Goal: Transaction & Acquisition: Purchase product/service

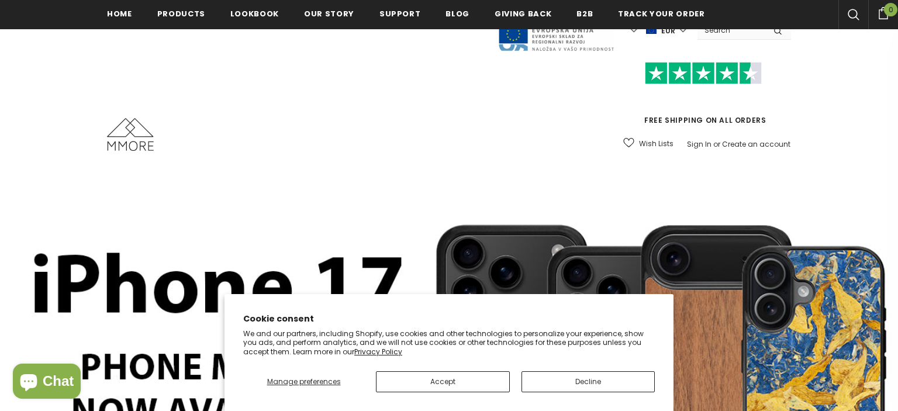
scroll to position [185, 0]
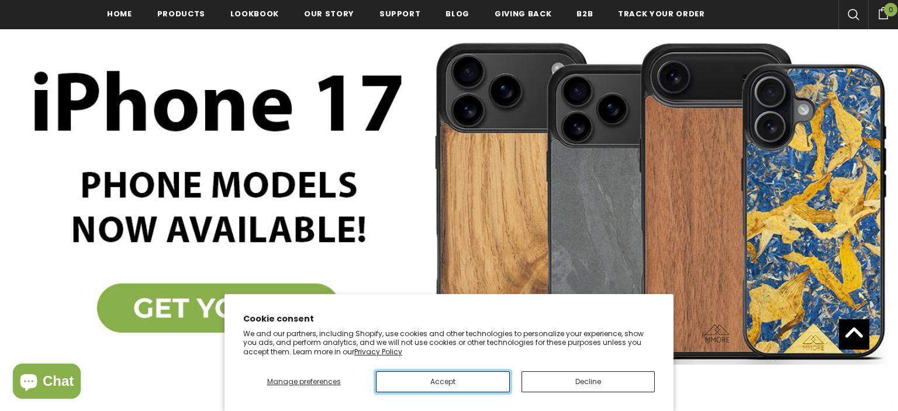
click at [452, 380] on button "Accept" at bounding box center [442, 381] width 133 height 21
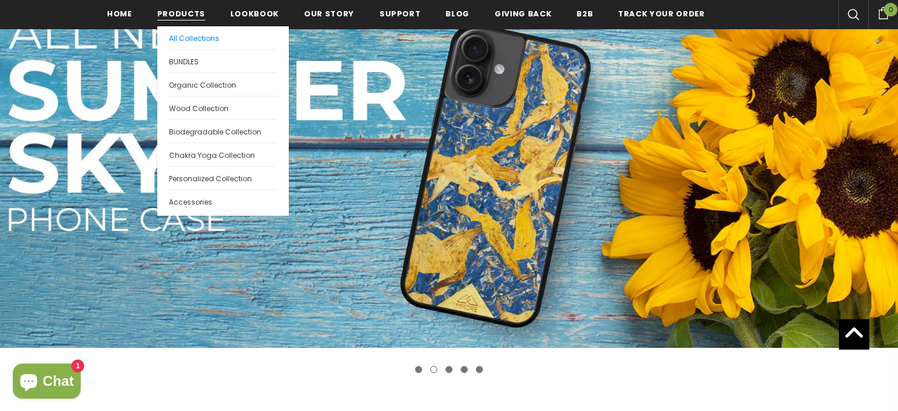
click at [185, 41] on span "All Collections" at bounding box center [194, 38] width 50 height 10
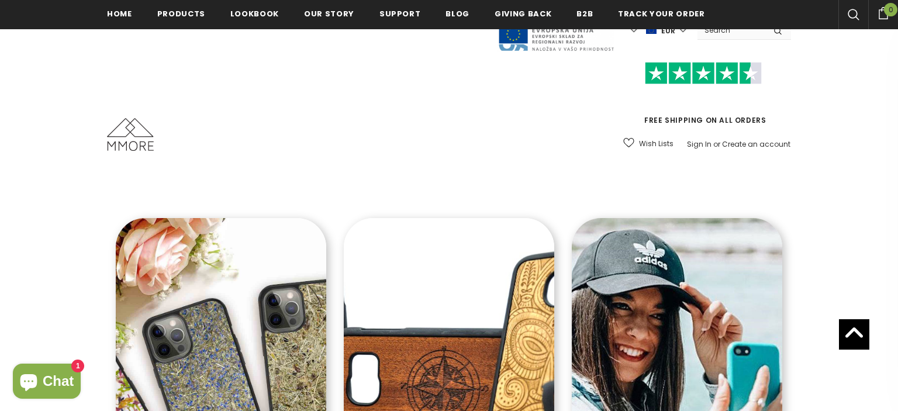
scroll to position [203, 0]
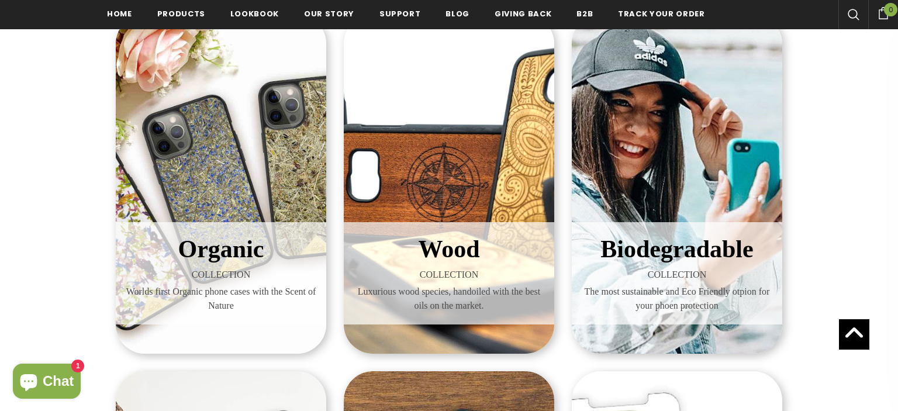
click at [213, 258] on span "Organic" at bounding box center [221, 248] width 86 height 27
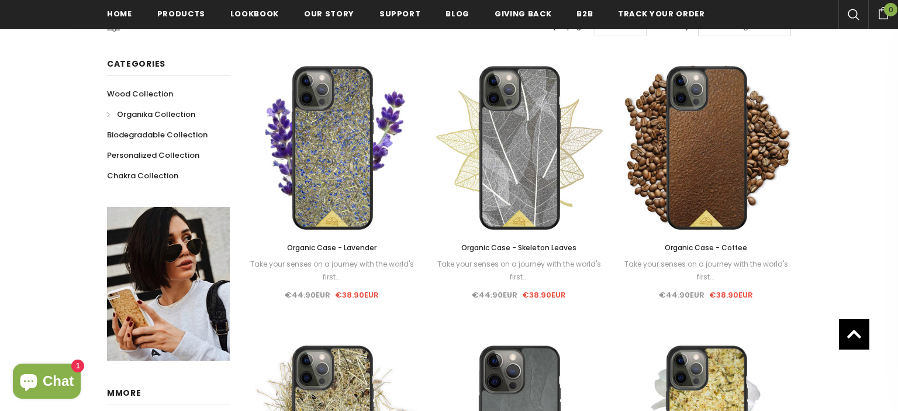
scroll to position [250, 0]
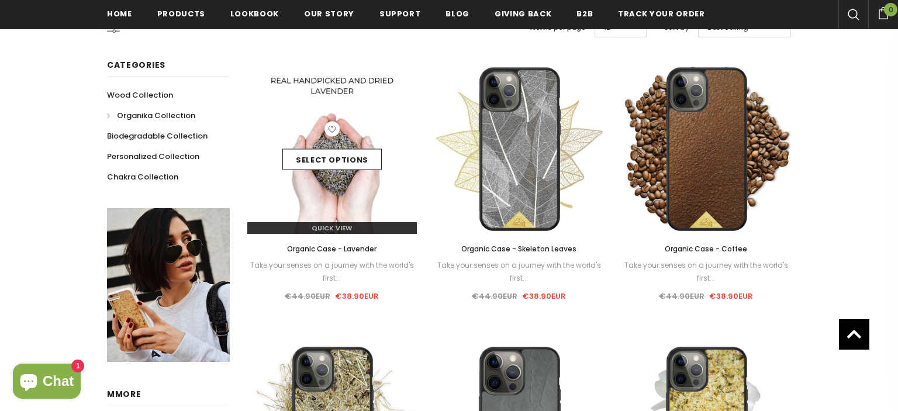
click at [341, 176] on img at bounding box center [331, 148] width 169 height 169
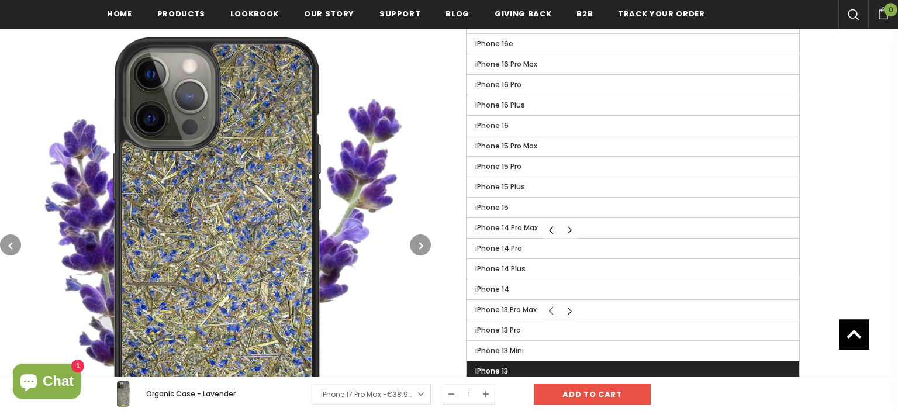
scroll to position [453, 0]
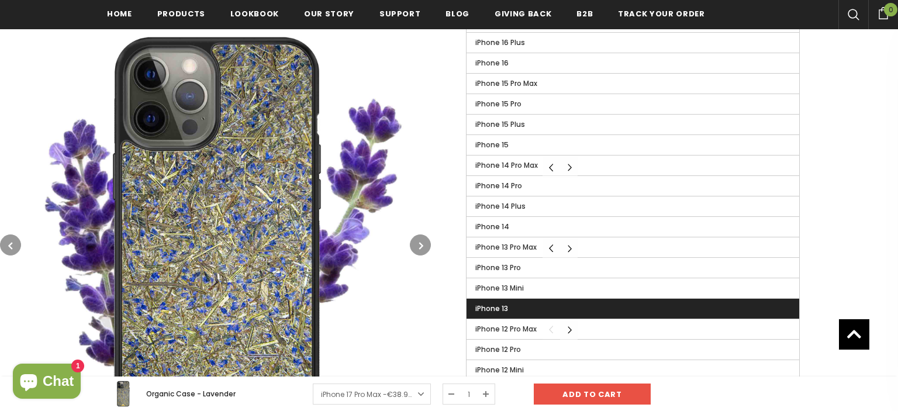
click at [503, 306] on span "iPhone 13" at bounding box center [491, 308] width 33 height 10
click at [0, 0] on input "iPhone 13" at bounding box center [0, 0] width 0 height 0
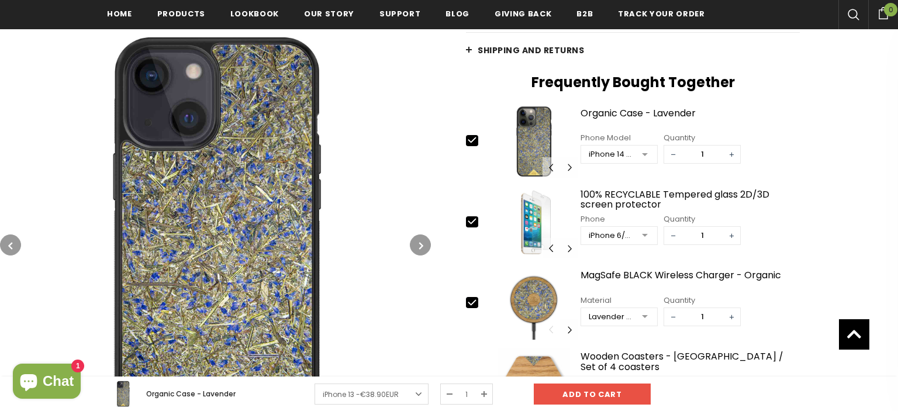
click at [649, 153] on div at bounding box center [644, 155] width 23 height 18
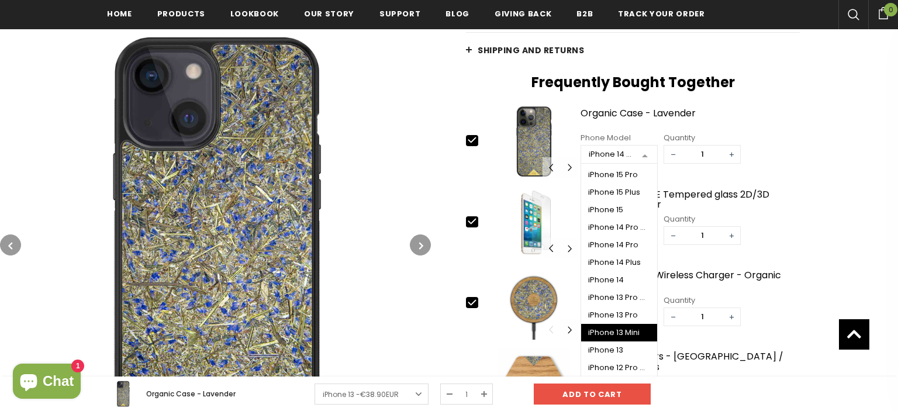
scroll to position [193, 0]
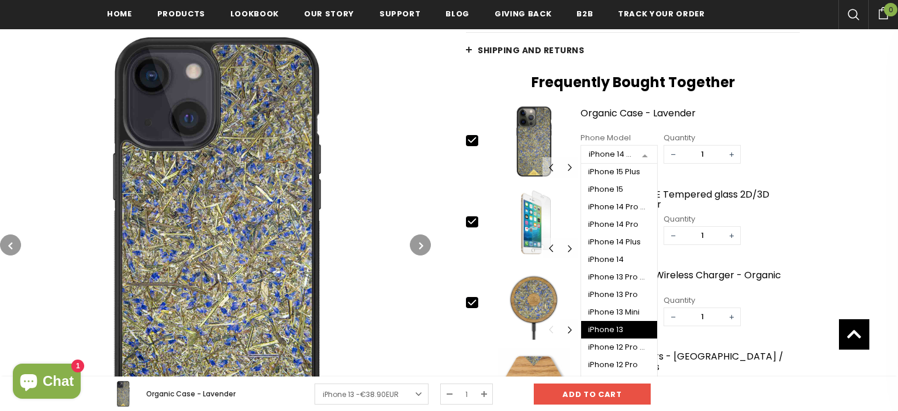
click at [614, 328] on div "iPhone 13" at bounding box center [619, 329] width 62 height 9
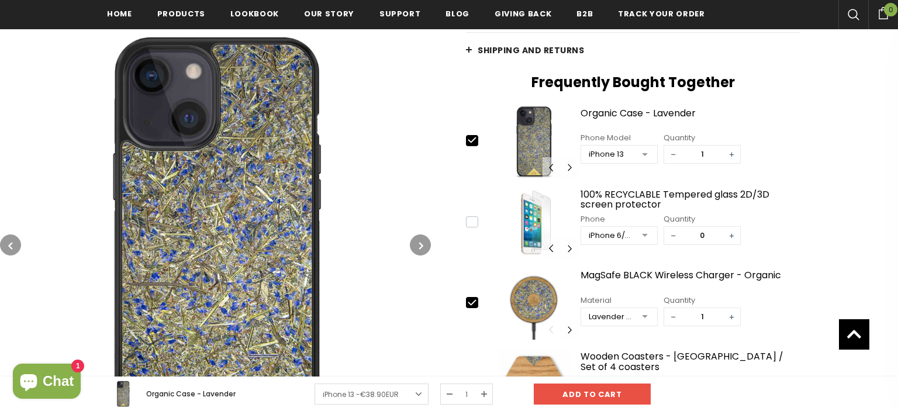
type input "0"
click at [713, 238] on input "0" at bounding box center [701, 236] width 41 height 18
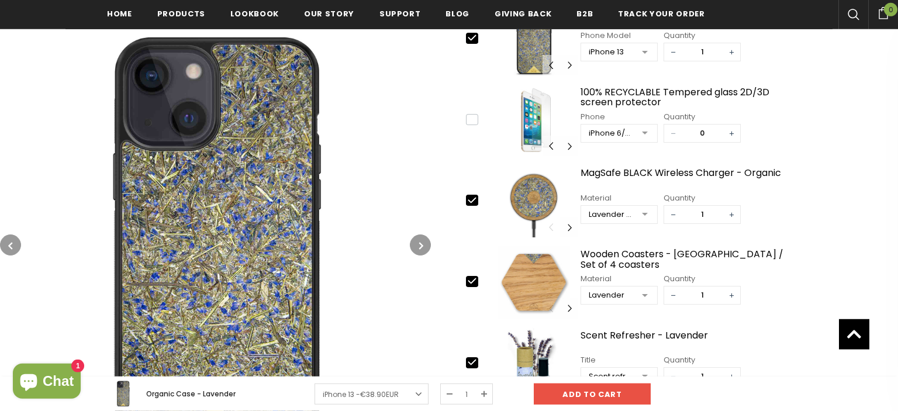
scroll to position [577, 0]
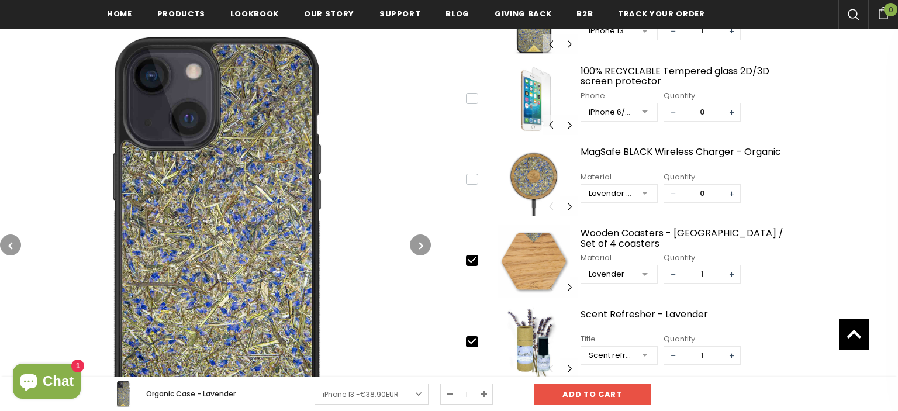
type input "0"
click at [712, 195] on input "0" at bounding box center [701, 194] width 41 height 18
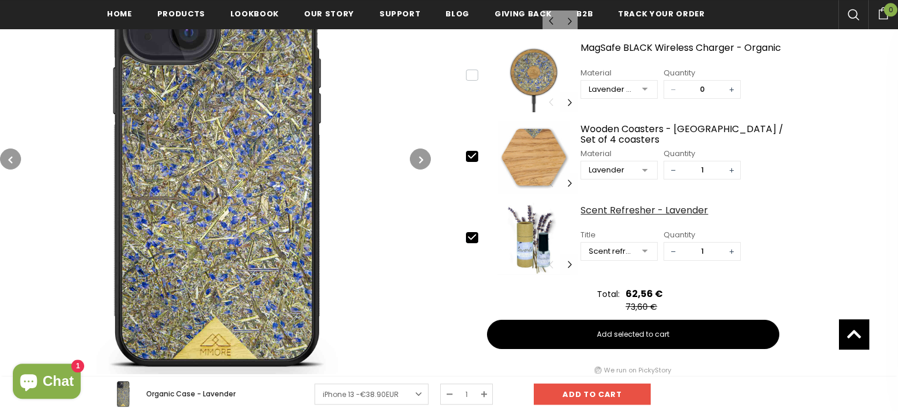
scroll to position [700, 0]
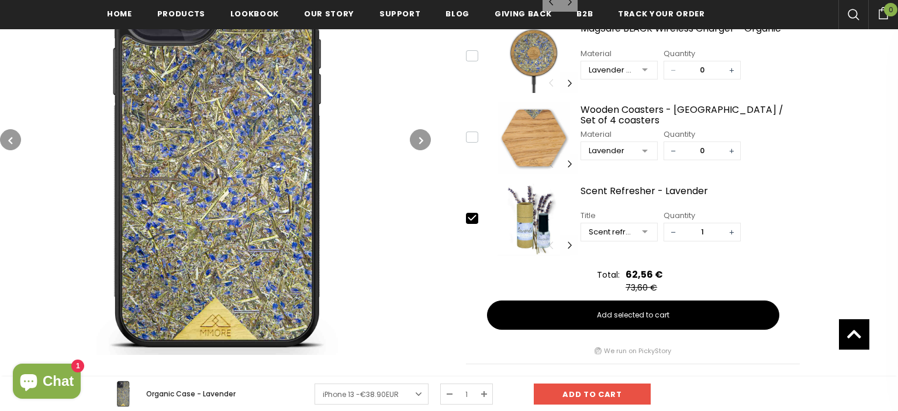
type input "0"
click at [711, 152] on input "0" at bounding box center [701, 151] width 41 height 18
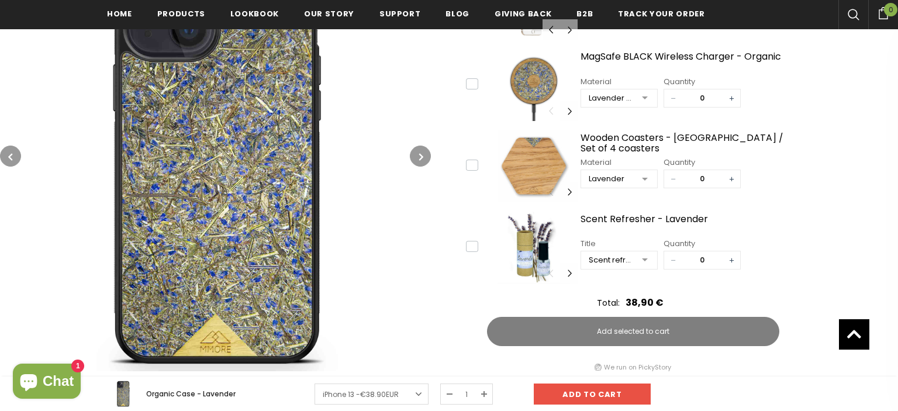
type input "0"
click at [716, 251] on input "0" at bounding box center [701, 260] width 41 height 18
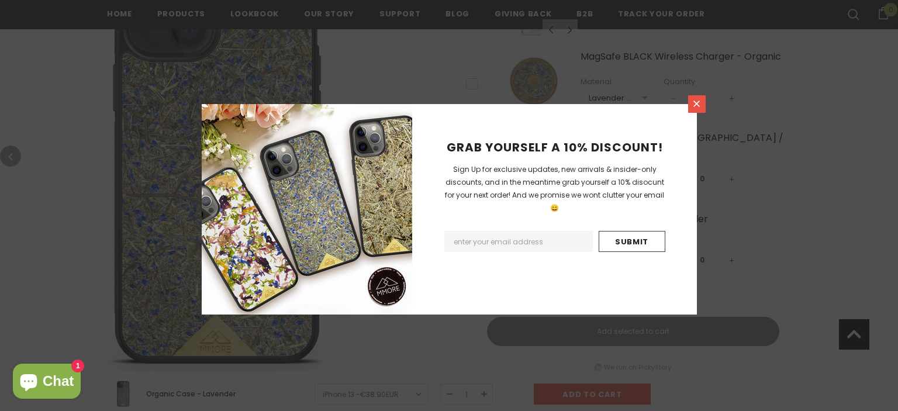
click at [700, 106] on icon at bounding box center [696, 104] width 10 height 10
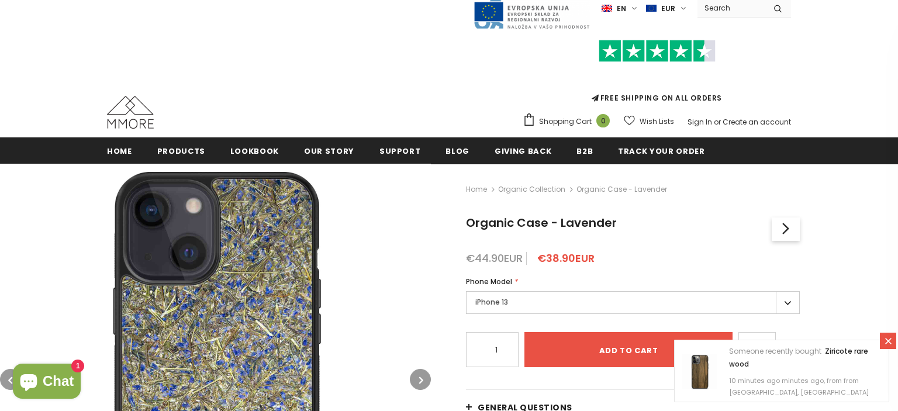
scroll to position [0, 0]
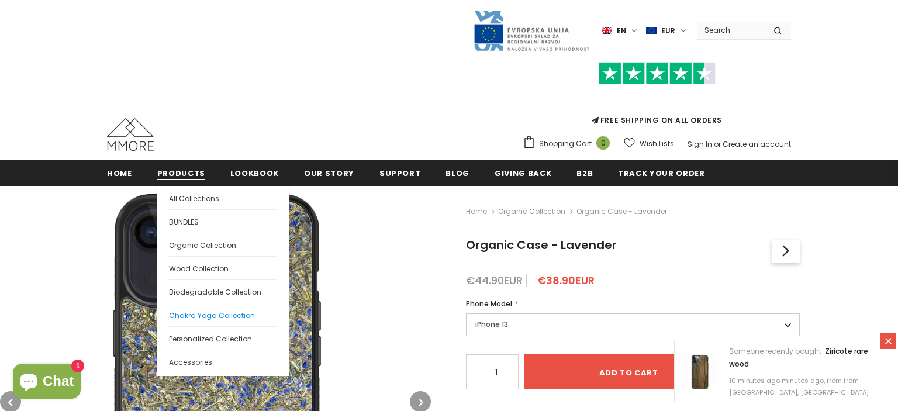
click at [214, 316] on span "Chakra Yoga Collection" at bounding box center [212, 315] width 86 height 10
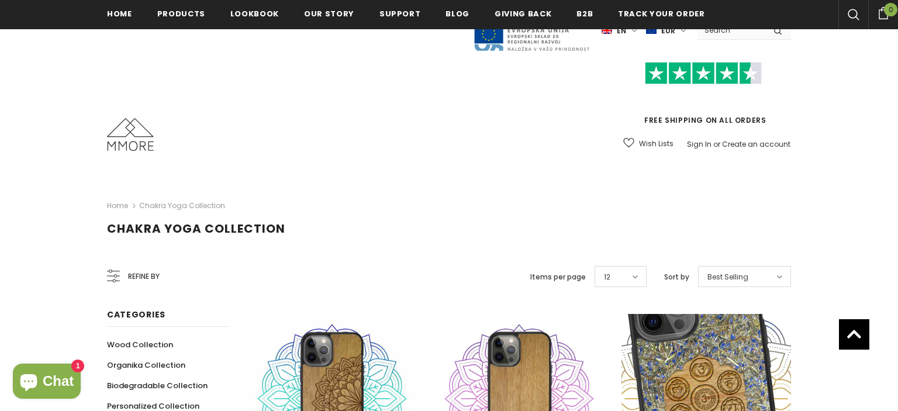
scroll to position [577, 0]
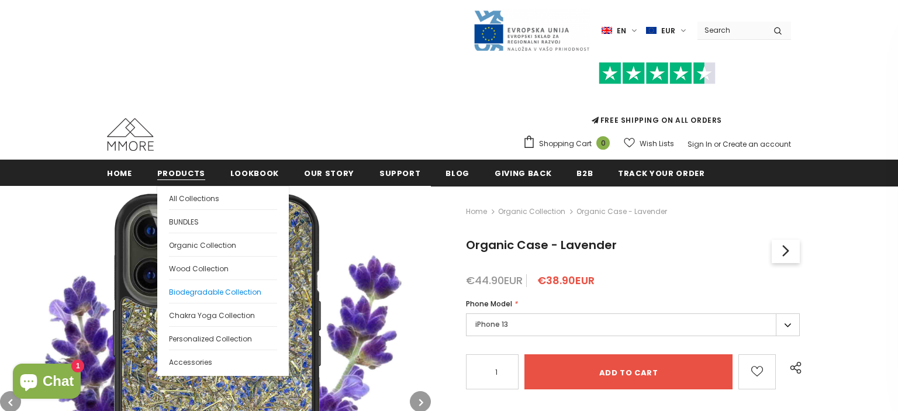
click at [202, 292] on span "Biodegradable Collection" at bounding box center [215, 292] width 92 height 10
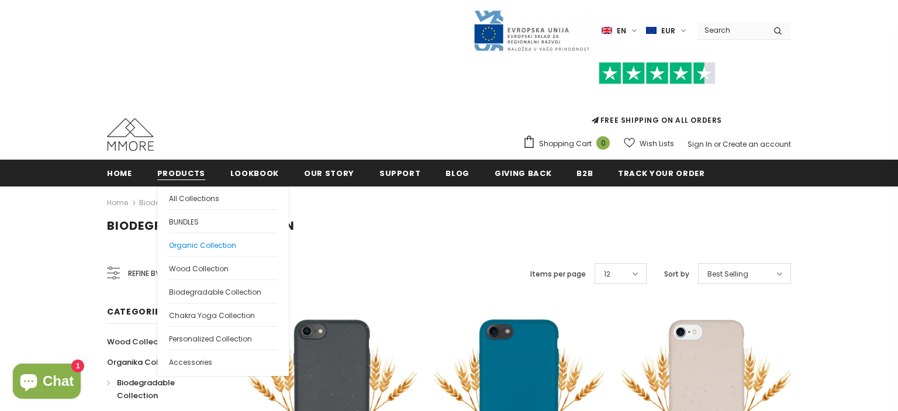
click at [192, 242] on span "Organic Collection" at bounding box center [202, 245] width 67 height 10
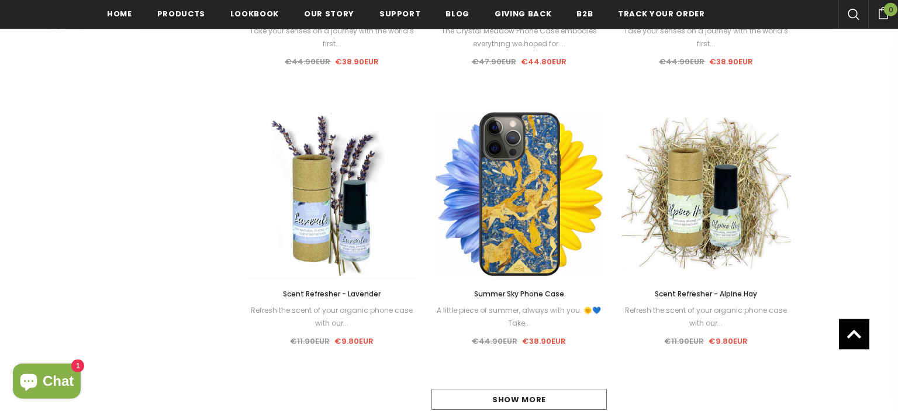
scroll to position [1052, 0]
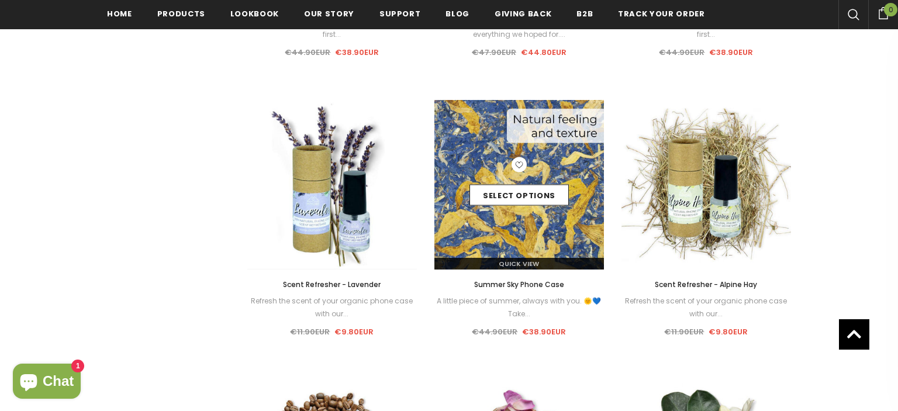
click at [540, 205] on div "Select options" at bounding box center [518, 185] width 169 height 56
click at [504, 252] on div "Quick View" at bounding box center [518, 259] width 169 height 20
click at [518, 237] on img at bounding box center [518, 184] width 169 height 169
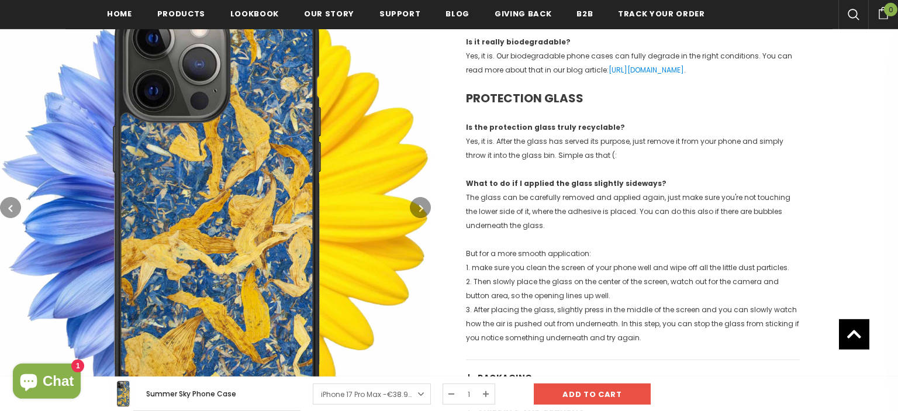
scroll to position [1376, 0]
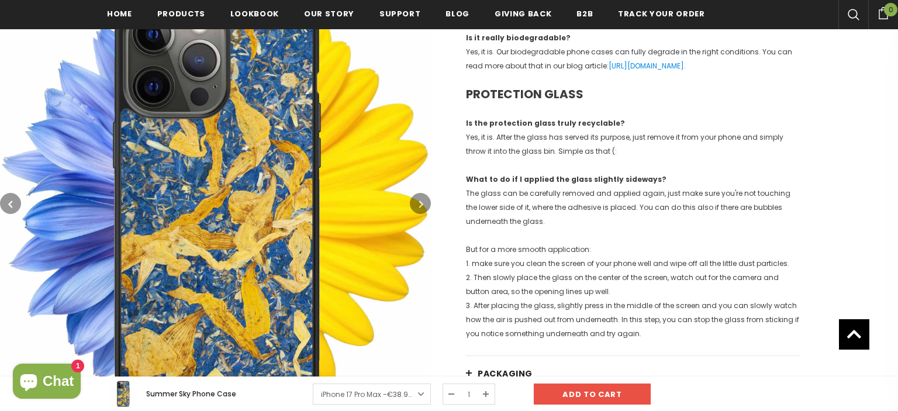
click at [422, 210] on icon "button" at bounding box center [421, 204] width 4 height 12
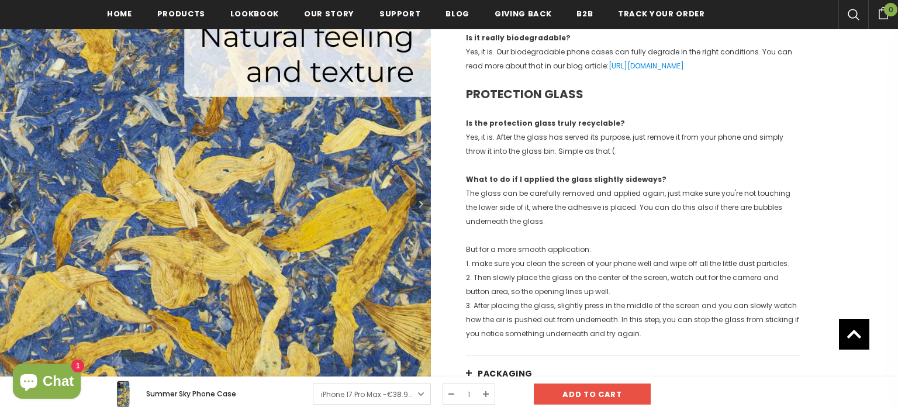
click at [422, 210] on icon "button" at bounding box center [421, 204] width 4 height 12
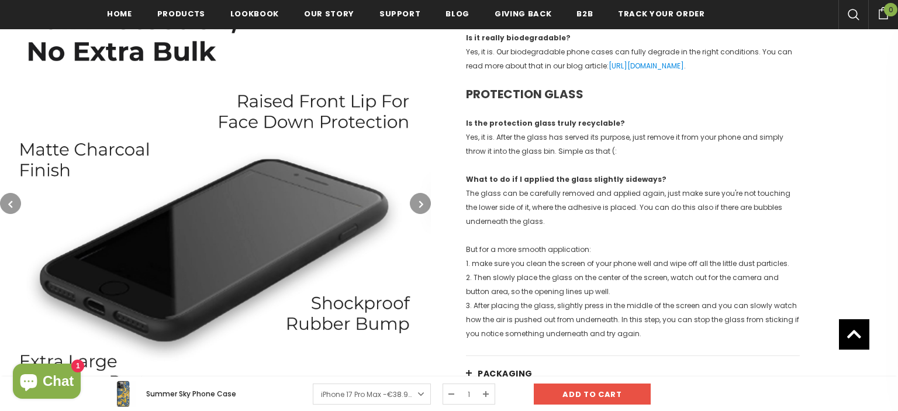
click at [422, 210] on icon "button" at bounding box center [421, 204] width 4 height 12
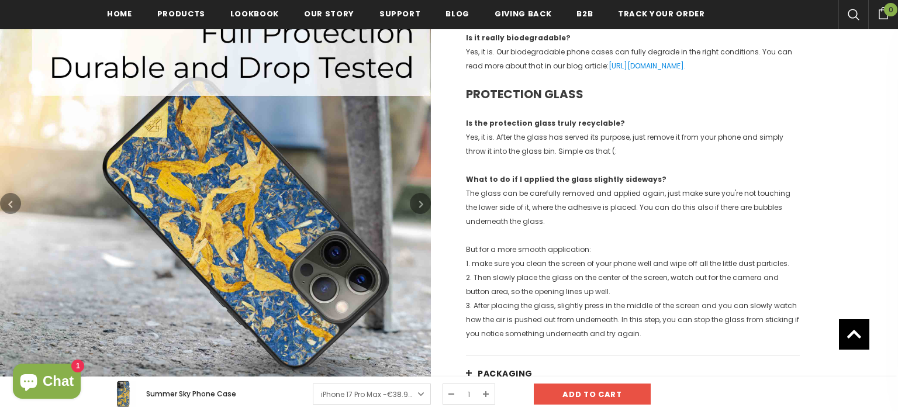
click at [422, 210] on icon "button" at bounding box center [421, 204] width 4 height 12
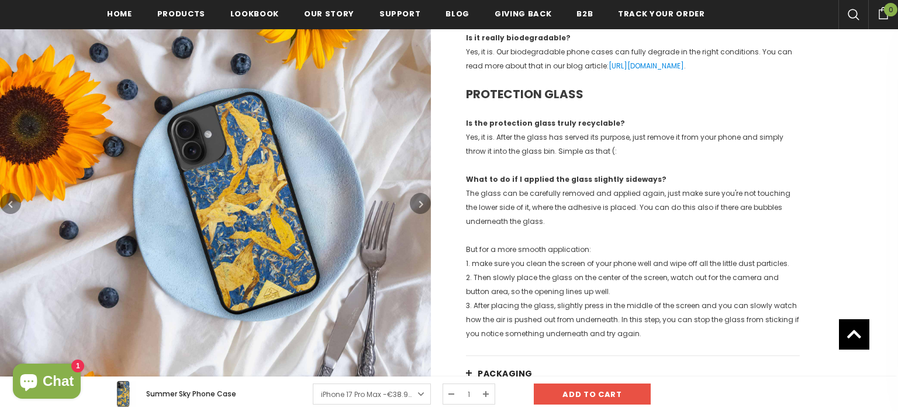
click at [422, 210] on icon "button" at bounding box center [421, 204] width 4 height 12
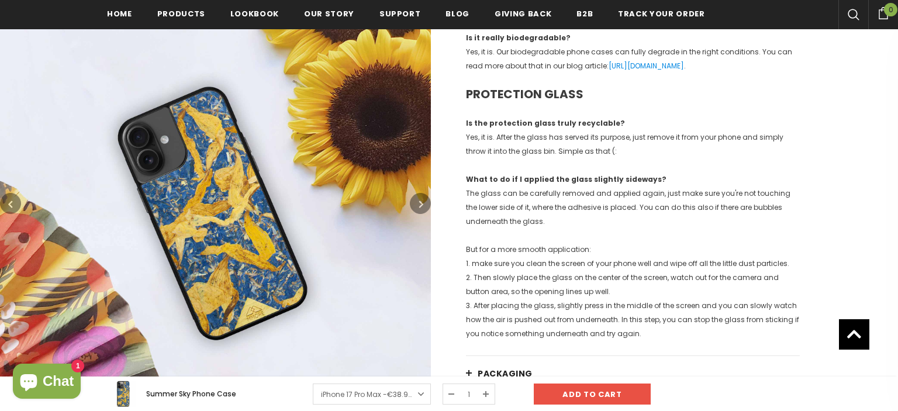
click at [422, 210] on icon "button" at bounding box center [421, 204] width 4 height 12
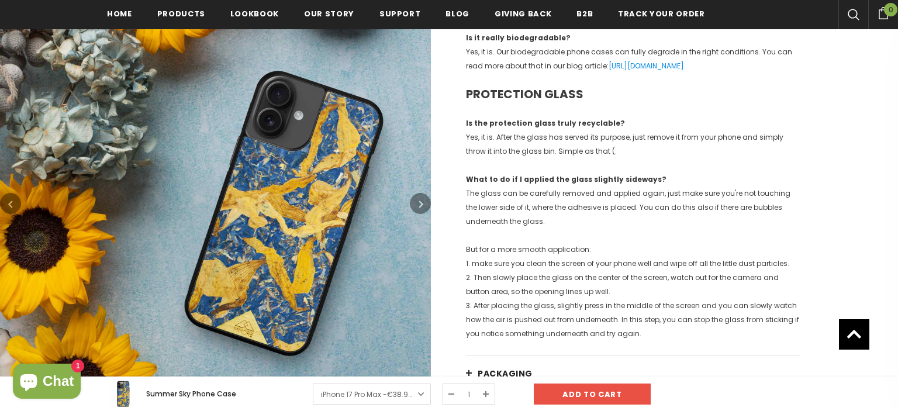
click at [422, 210] on icon "button" at bounding box center [421, 204] width 4 height 12
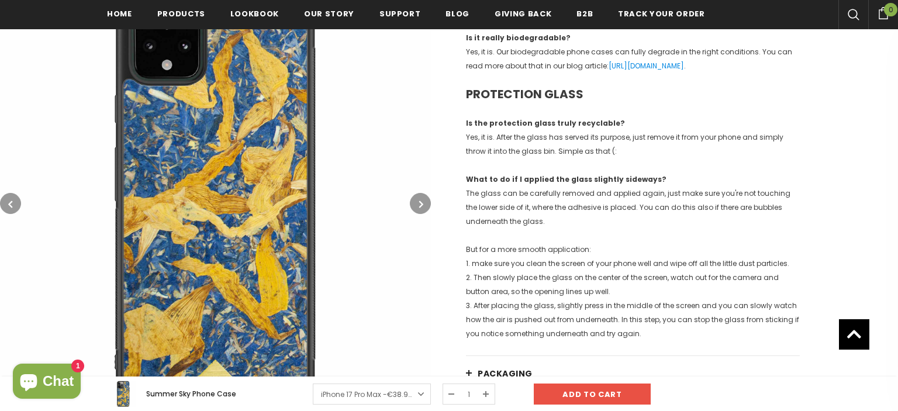
click at [422, 210] on icon "button" at bounding box center [421, 204] width 4 height 12
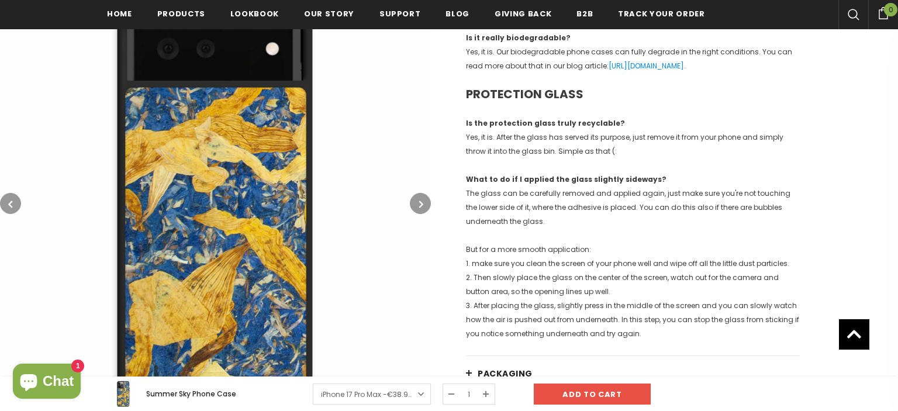
click at [422, 210] on icon "button" at bounding box center [421, 204] width 4 height 12
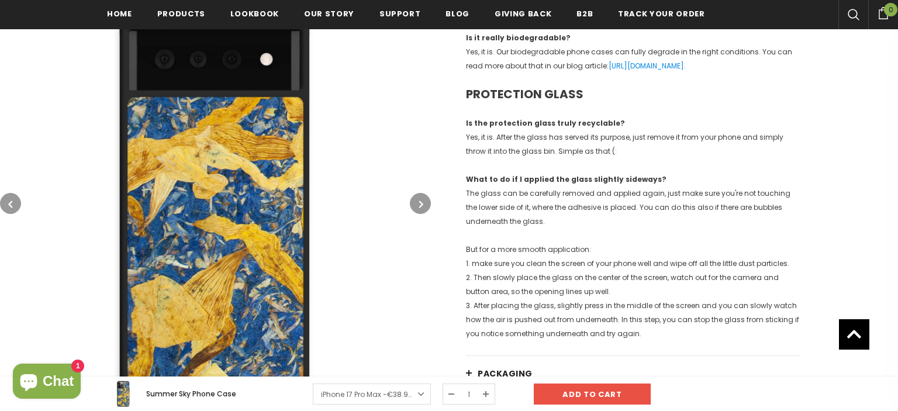
click at [422, 210] on icon "button" at bounding box center [421, 204] width 4 height 12
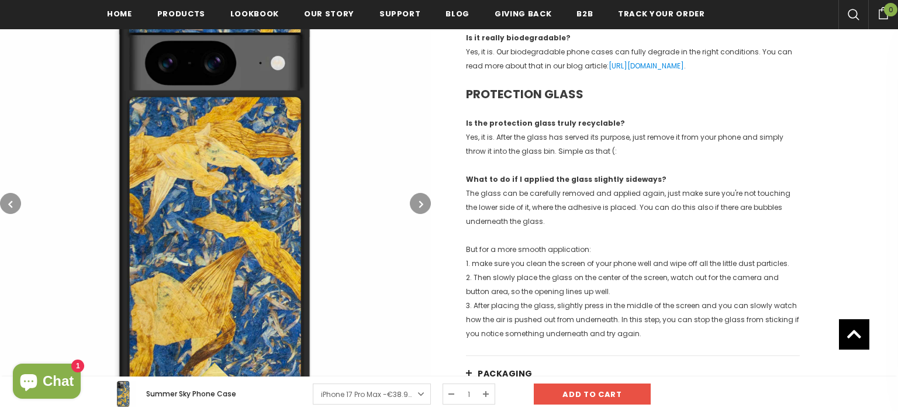
click at [422, 210] on icon "button" at bounding box center [421, 204] width 4 height 12
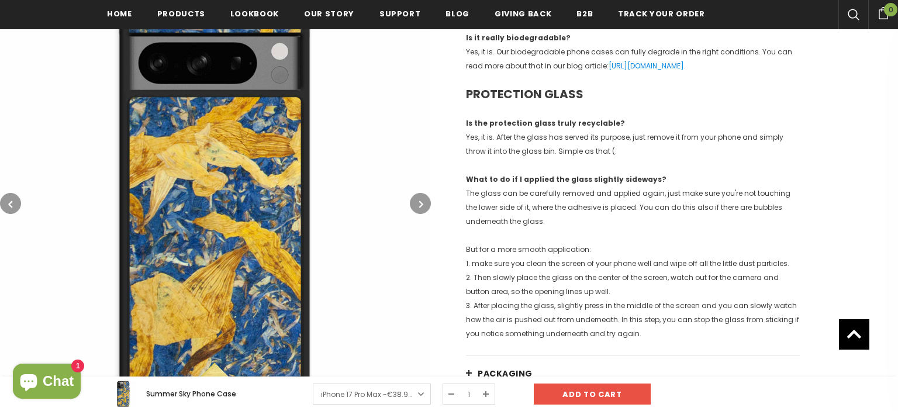
click at [422, 210] on icon "button" at bounding box center [421, 204] width 4 height 12
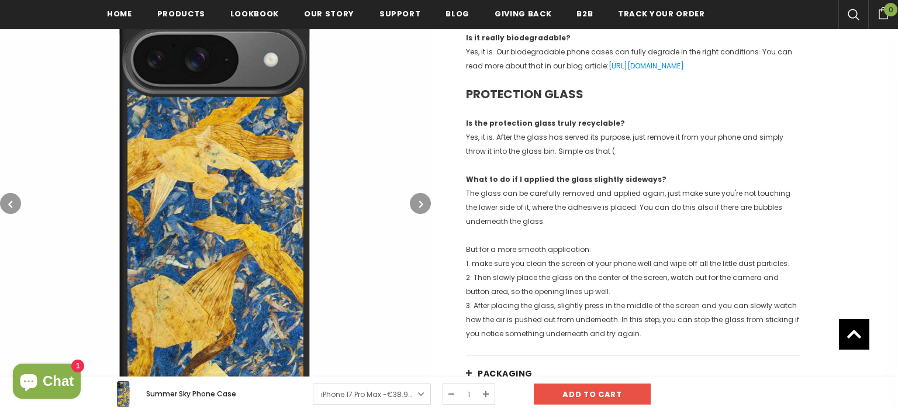
click at [422, 210] on icon "button" at bounding box center [421, 204] width 4 height 12
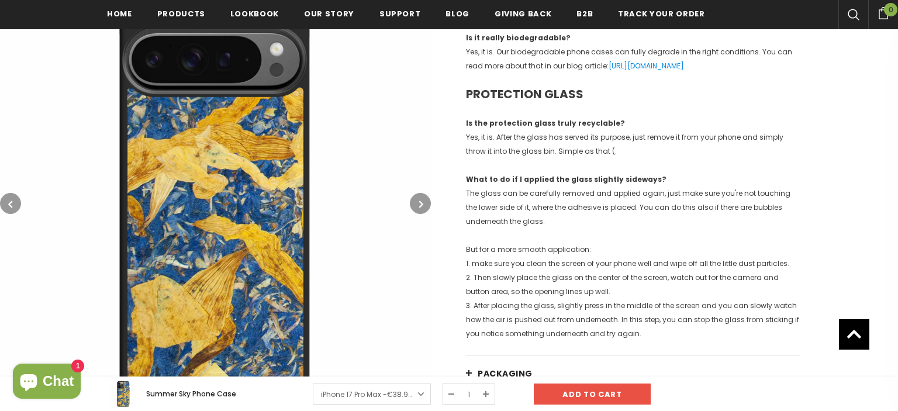
click at [422, 210] on icon "button" at bounding box center [421, 204] width 4 height 12
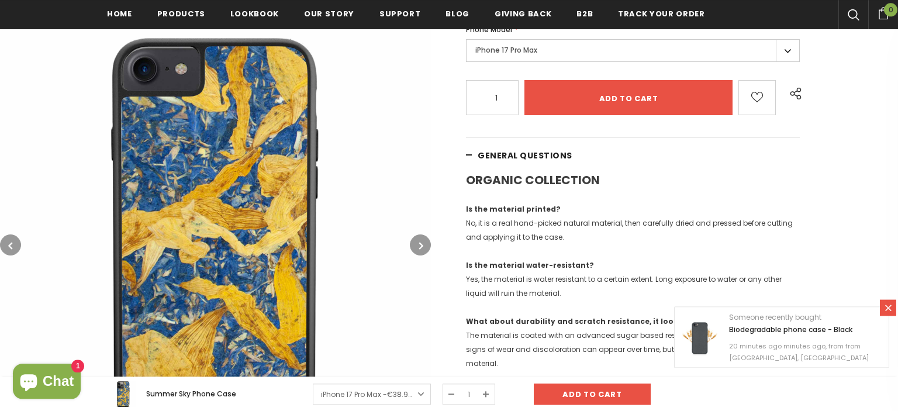
scroll to position [142, 0]
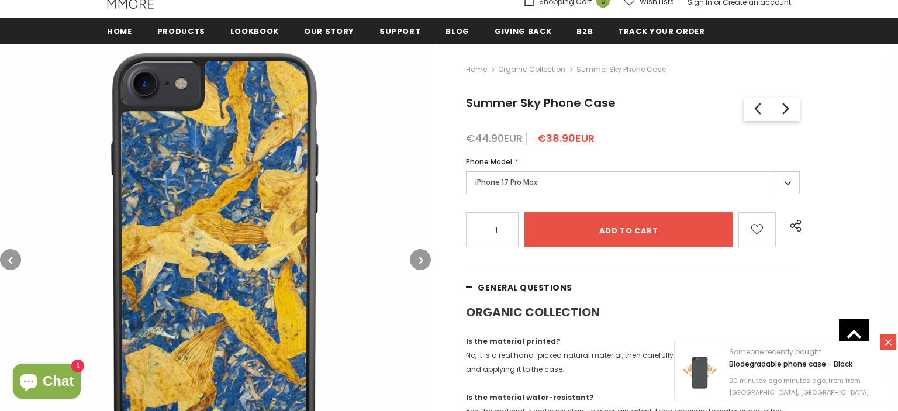
click at [545, 183] on label "iPhone 17 Pro Max" at bounding box center [633, 182] width 334 height 23
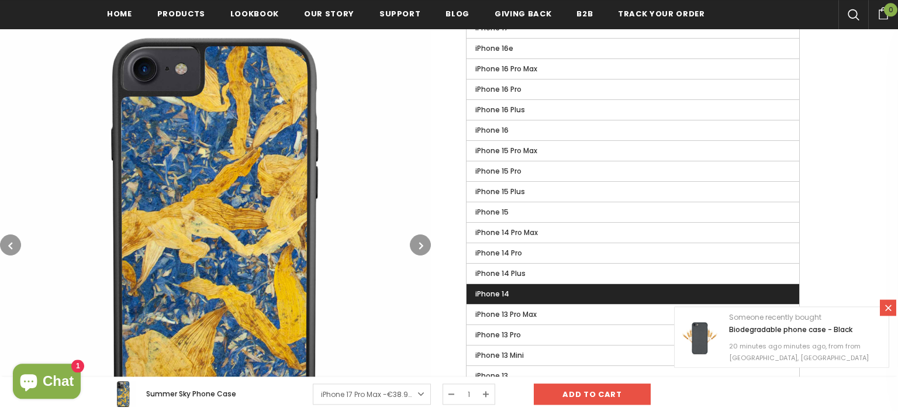
scroll to position [391, 0]
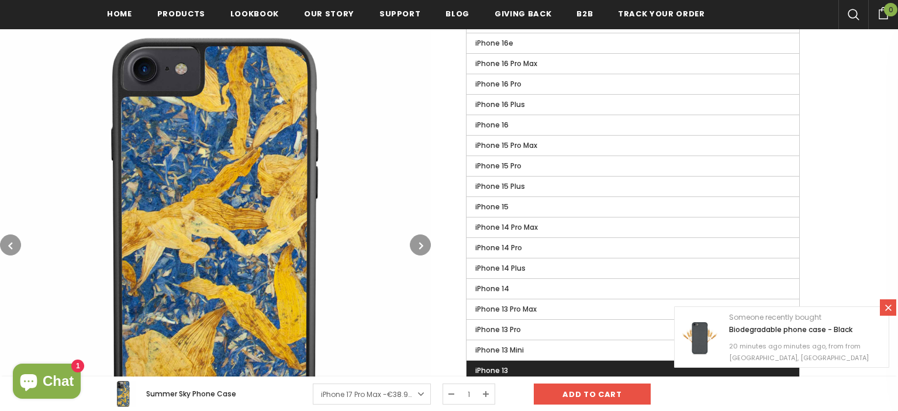
click at [495, 368] on span "iPhone 13" at bounding box center [491, 370] width 33 height 10
click at [0, 0] on input "iPhone 13" at bounding box center [0, 0] width 0 height 0
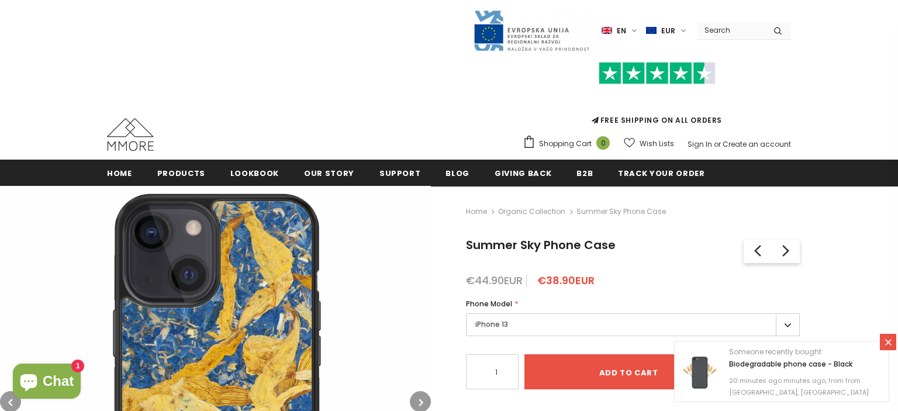
click at [639, 31] on label "en" at bounding box center [620, 31] width 38 height 18
click at [623, 29] on span "en" at bounding box center [620, 31] width 9 height 12
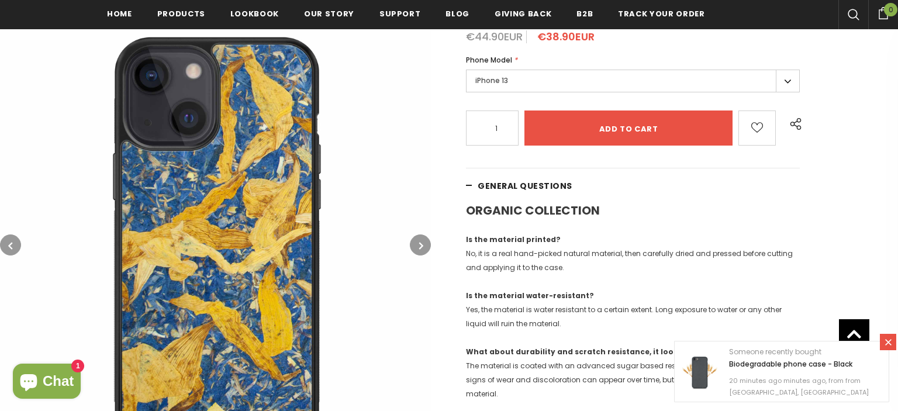
scroll to position [370, 0]
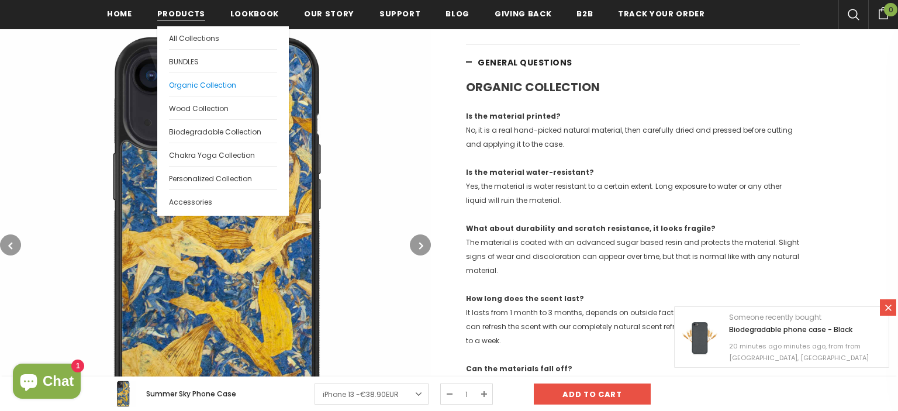
click at [216, 82] on span "Organic Collection" at bounding box center [202, 85] width 67 height 10
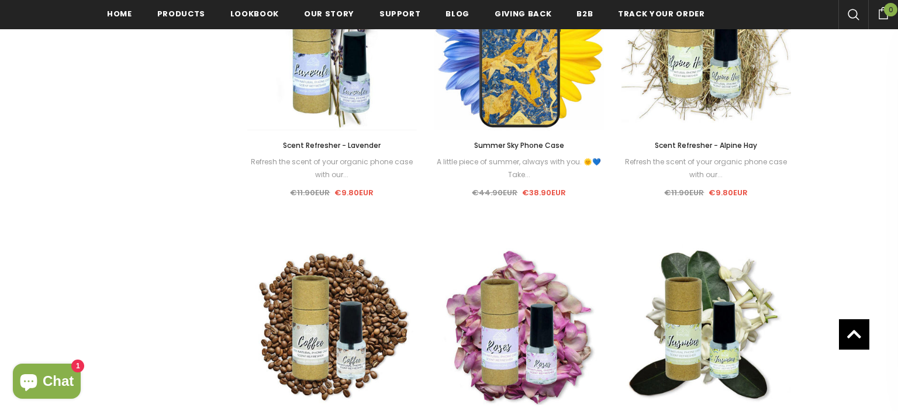
scroll to position [1014, 0]
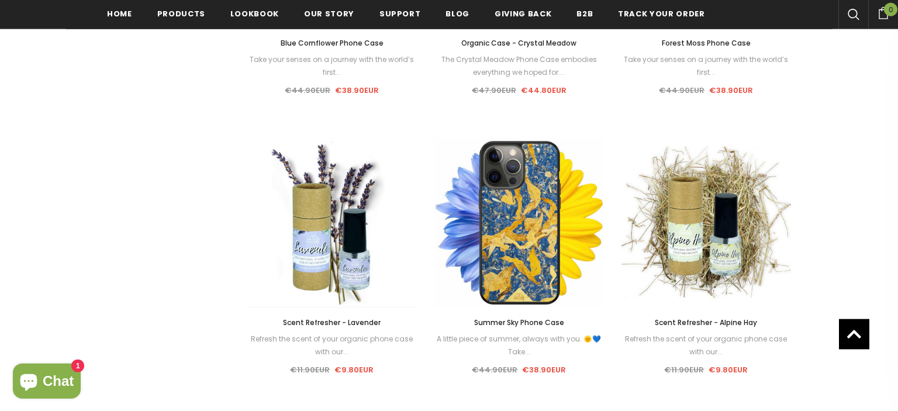
click at [542, 307] on img at bounding box center [518, 222] width 169 height 169
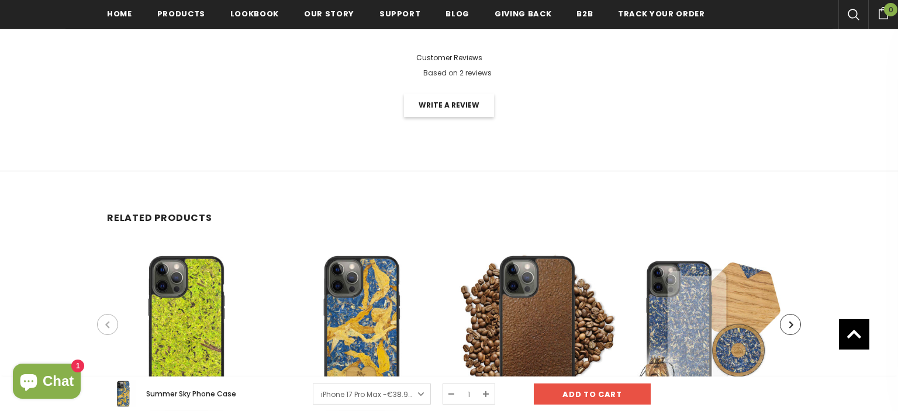
scroll to position [1974, 0]
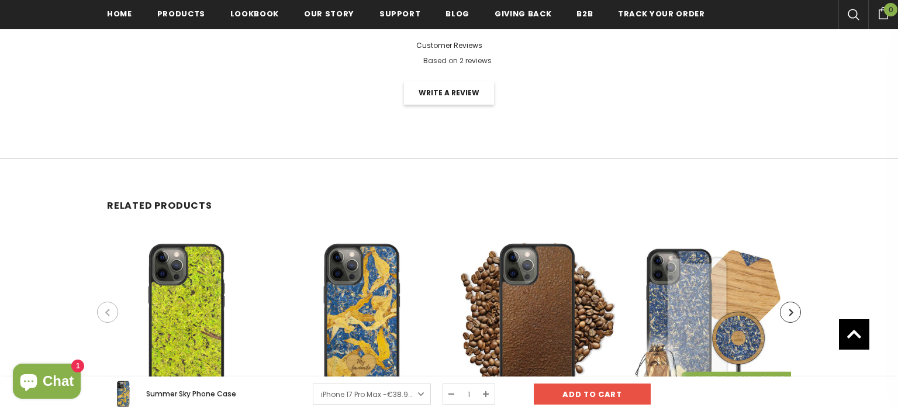
click at [413, 391] on span "€38.90EUR" at bounding box center [406, 394] width 39 height 10
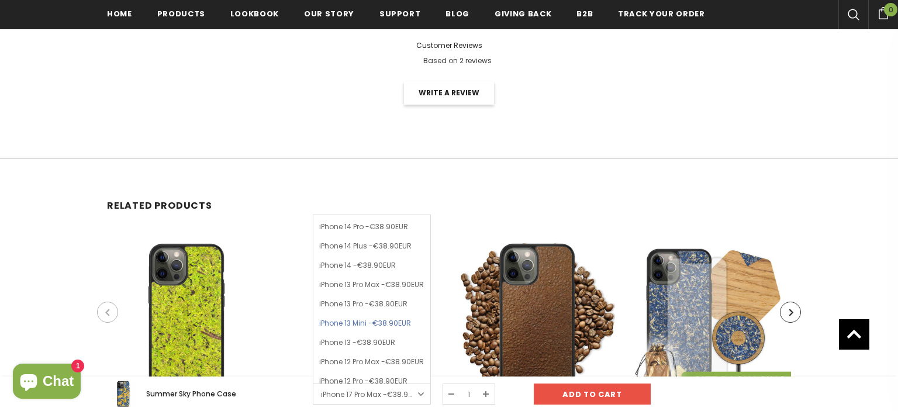
scroll to position [294, 0]
click at [361, 325] on span "€38.90EUR" at bounding box center [375, 321] width 39 height 10
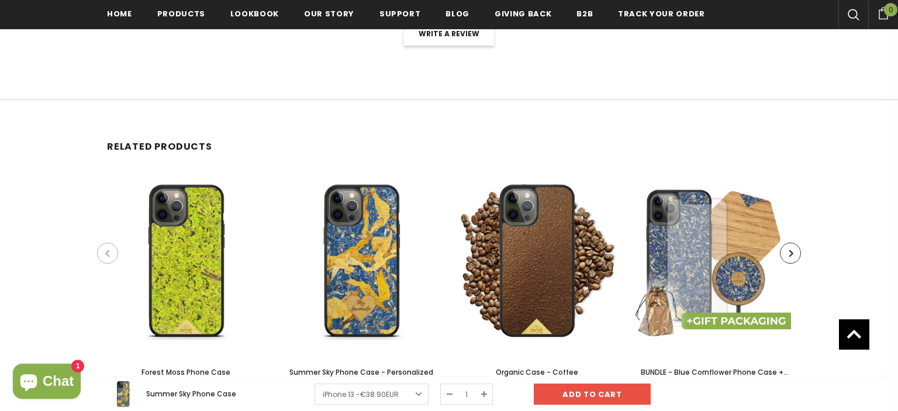
scroll to position [2098, 0]
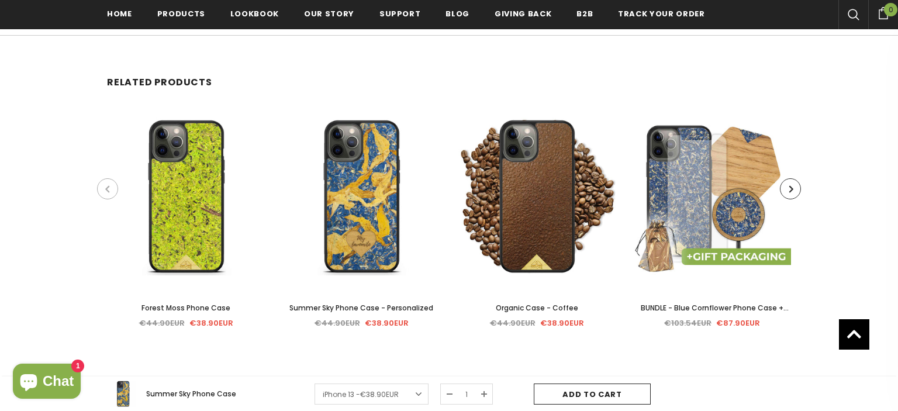
click at [577, 394] on input "Add to cart" at bounding box center [591, 393] width 117 height 21
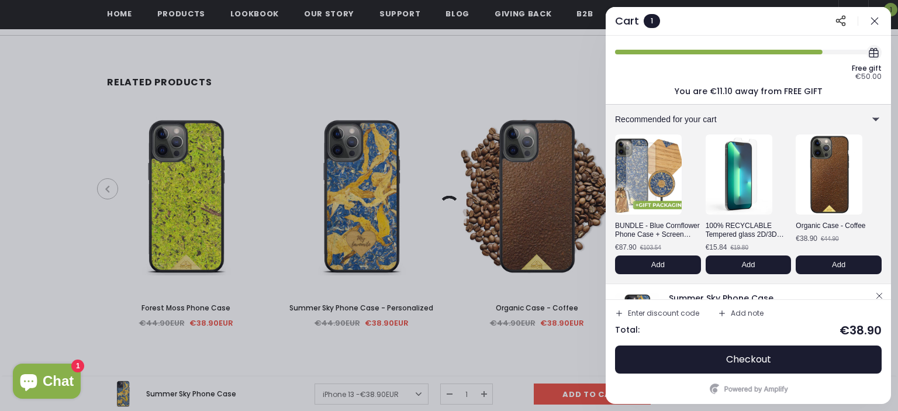
scroll to position [0, 0]
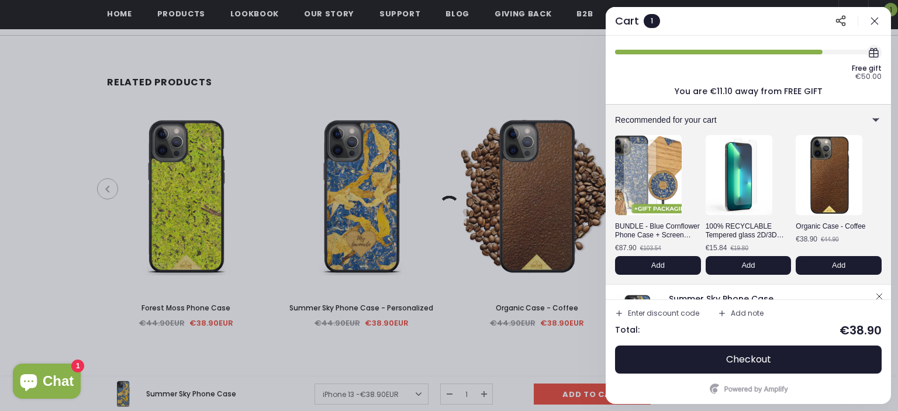
click at [663, 178] on img at bounding box center [647, 175] width 73 height 88
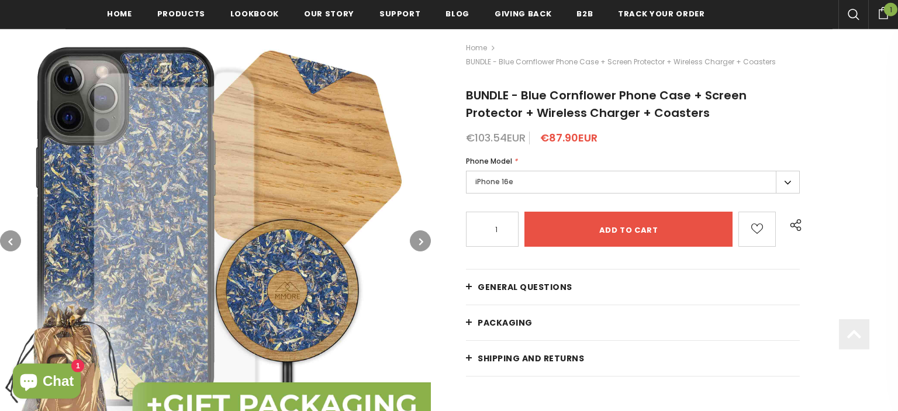
scroll to position [185, 0]
